Goal: Task Accomplishment & Management: Manage account settings

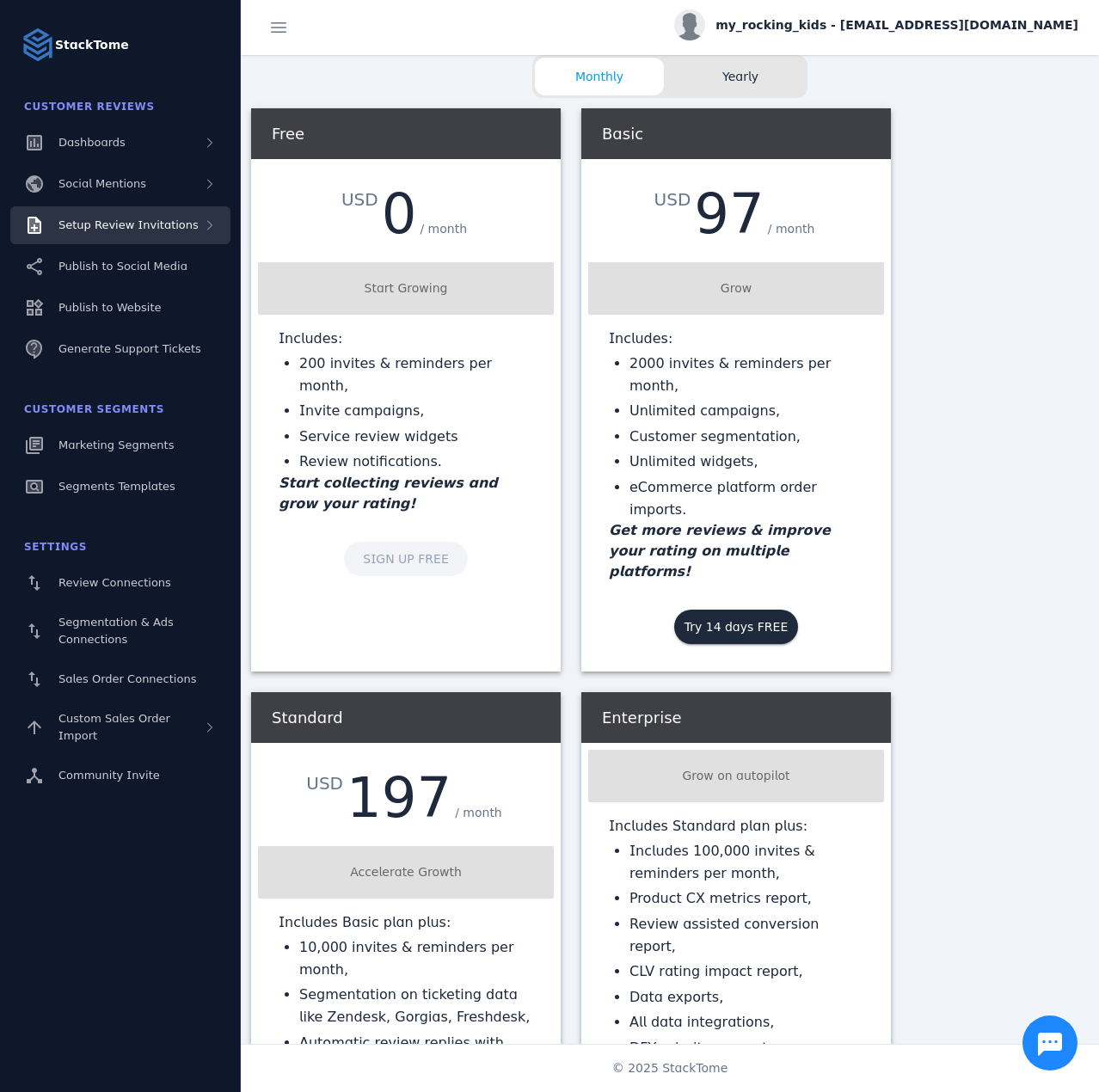
click at [142, 236] on div "Setup Review Invitations" at bounding box center [120, 225] width 220 height 38
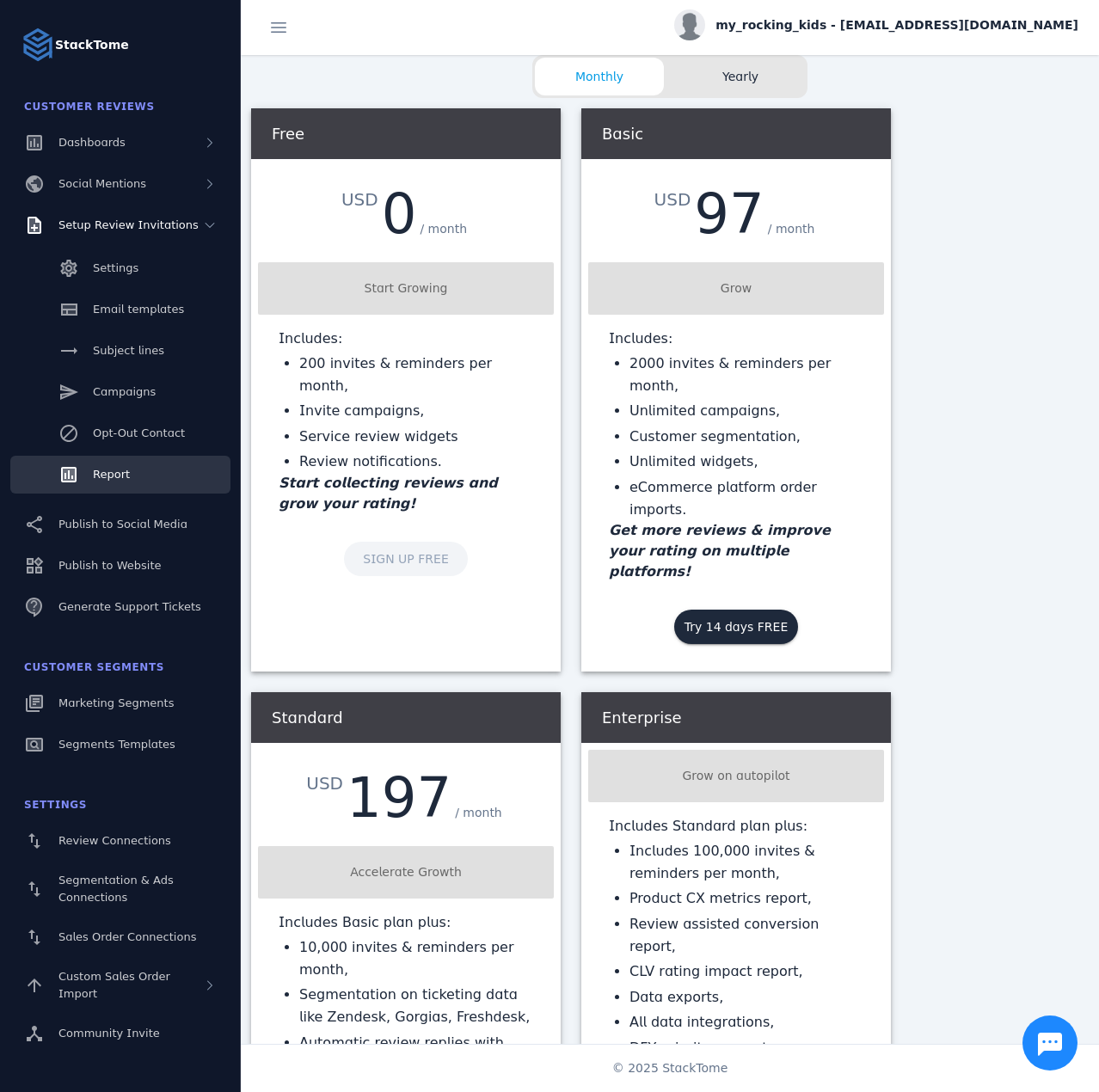
click at [136, 490] on link "Report" at bounding box center [120, 474] width 220 height 38
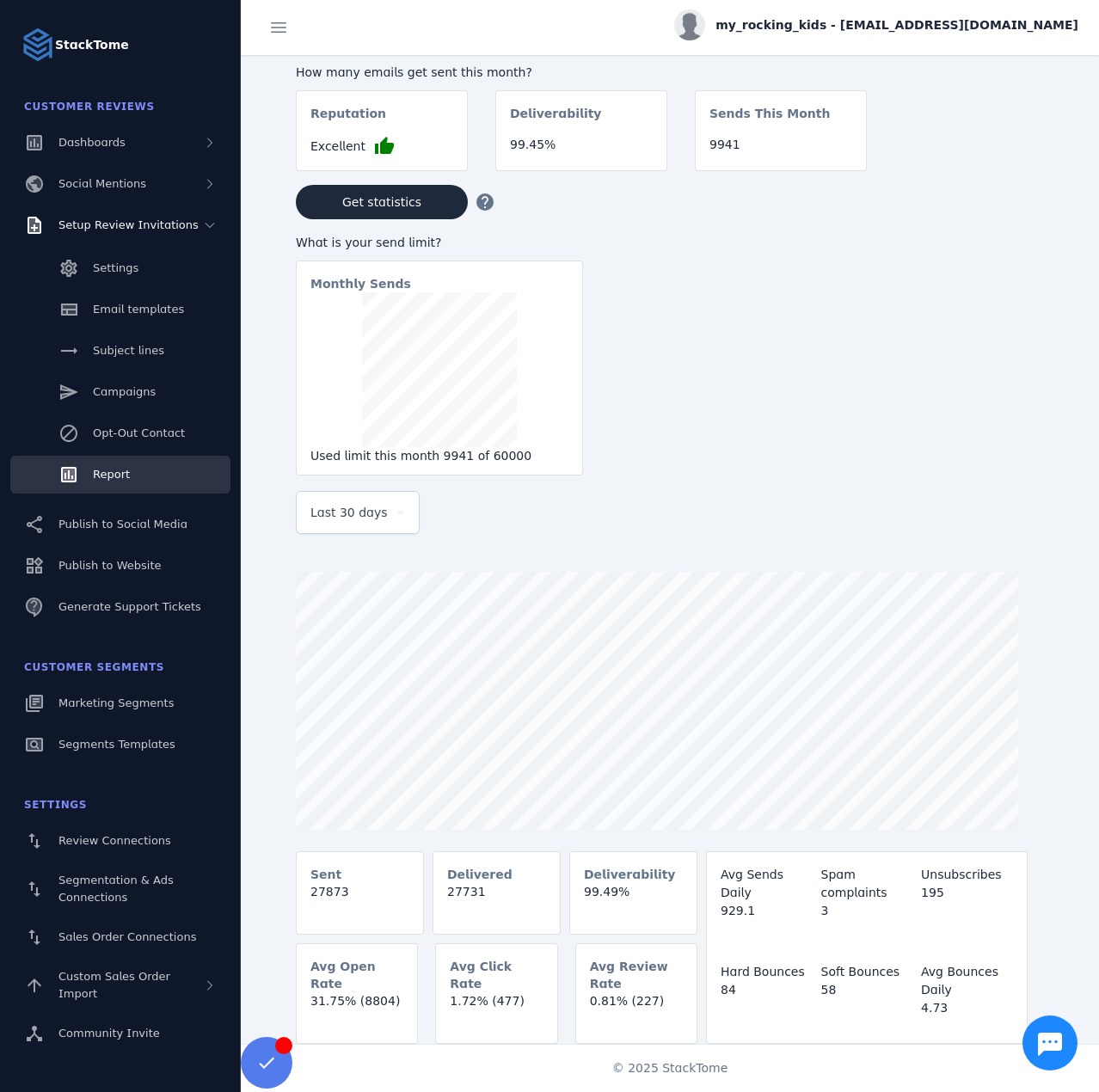
click at [368, 518] on span "Last 30 days" at bounding box center [349, 512] width 77 height 20
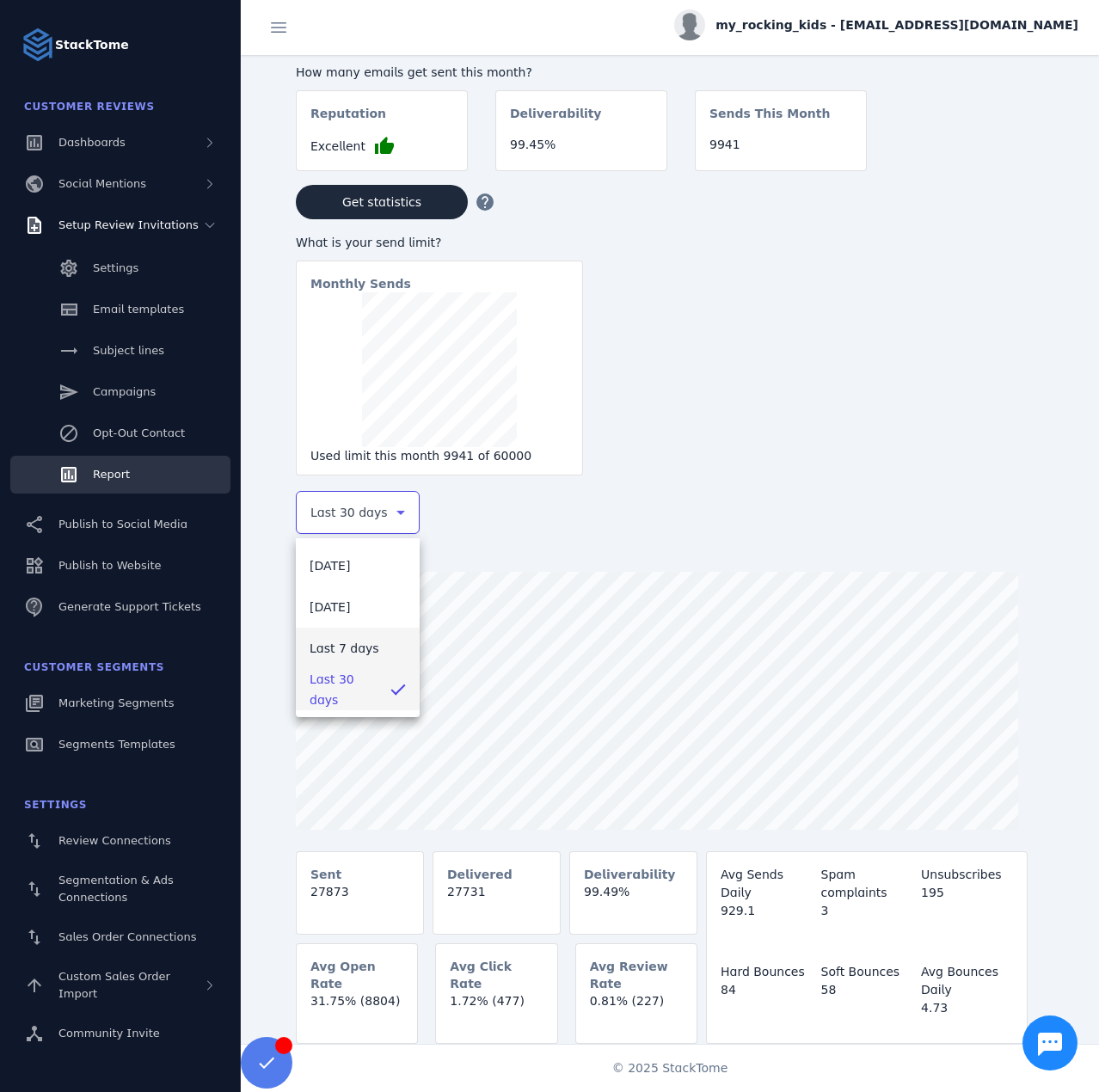
click at [365, 632] on mat-option "Last 7 days" at bounding box center [357, 648] width 124 height 41
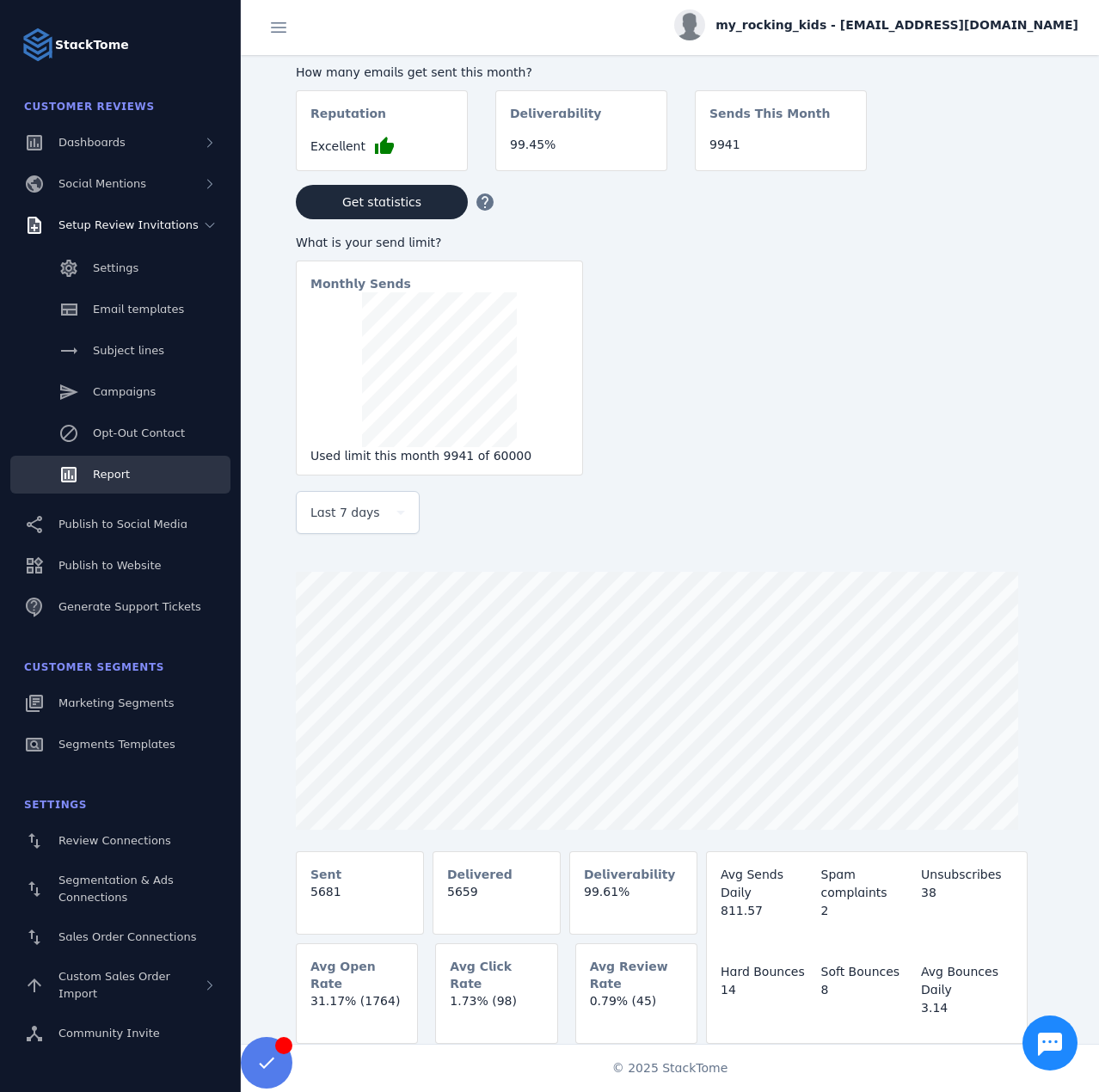
click at [866, 34] on div "my_rocking_kids - [EMAIL_ADDRESS][DOMAIN_NAME]" at bounding box center [876, 24] width 404 height 31
click at [981, 177] on button "Sign out" at bounding box center [1016, 165] width 124 height 41
